Goal: Register for event/course

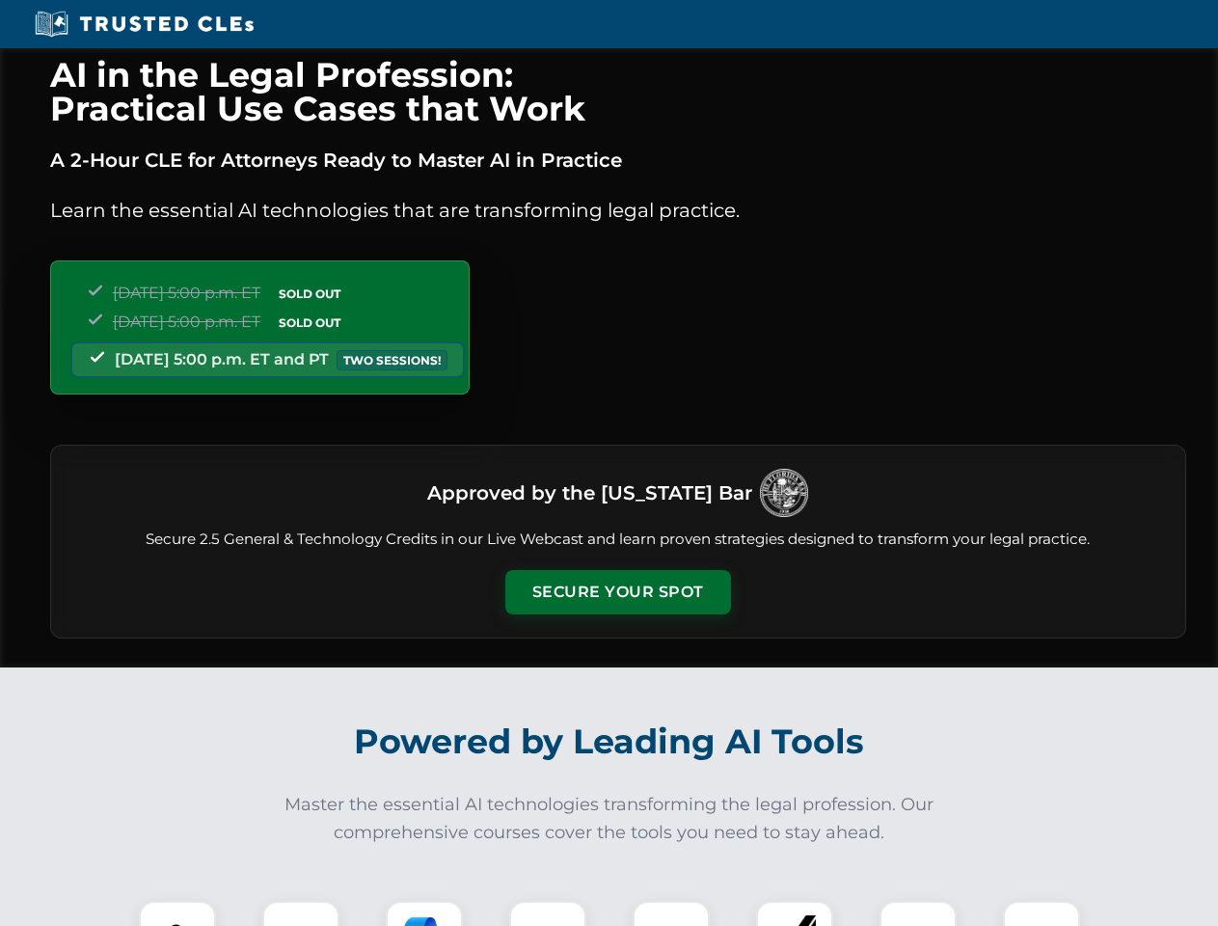
click at [617, 592] on button "Secure Your Spot" at bounding box center [618, 592] width 226 height 44
click at [177, 914] on img at bounding box center [178, 940] width 56 height 56
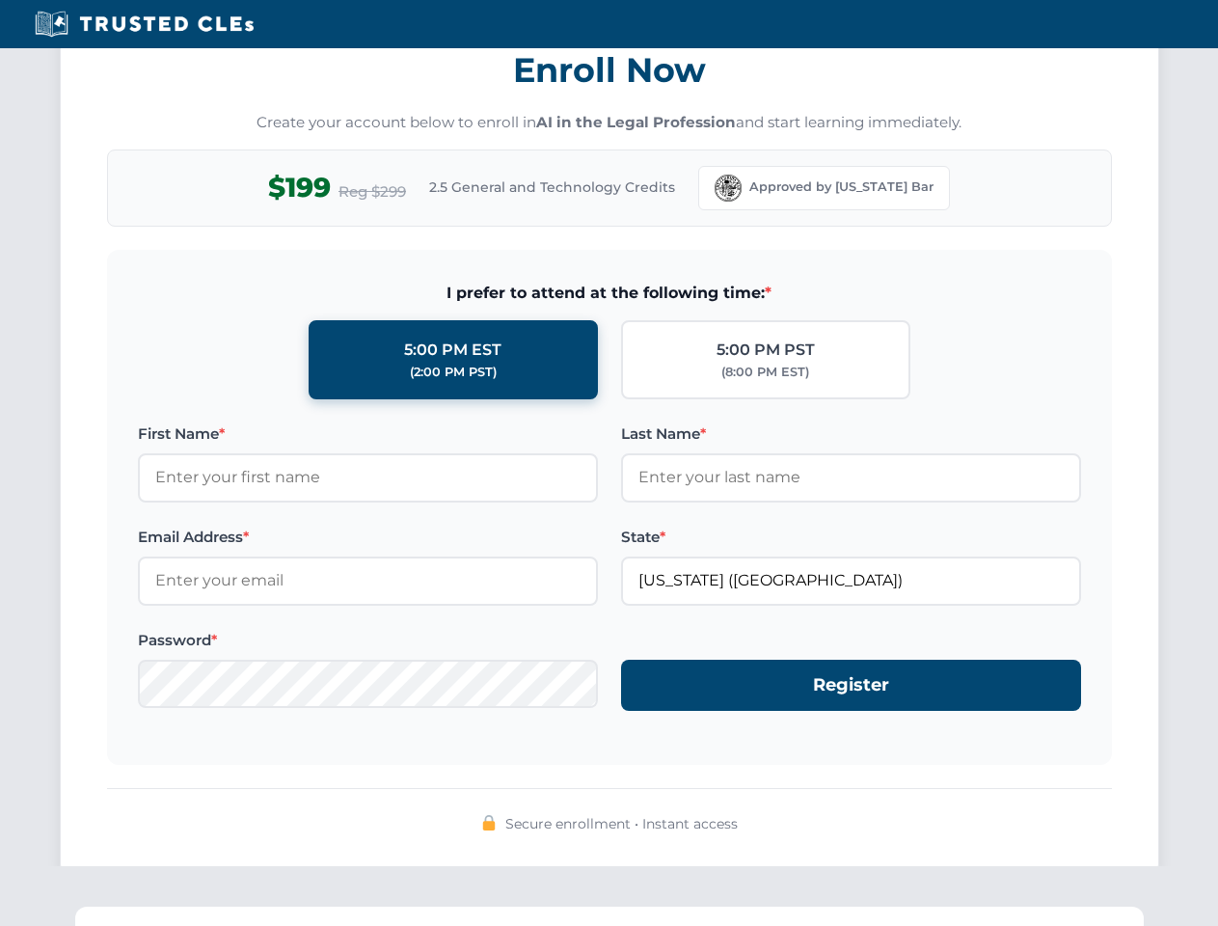
scroll to position [1894, 0]
